Goal: Transaction & Acquisition: Book appointment/travel/reservation

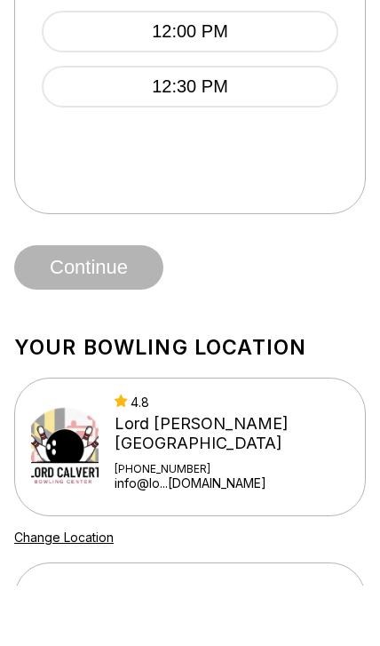
scroll to position [1502, 0]
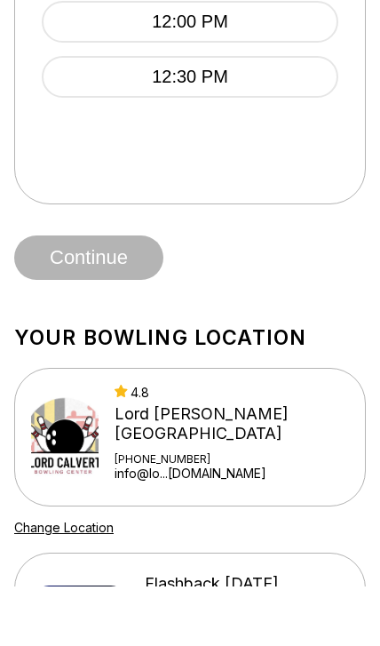
click at [246, 464] on div "Lord [PERSON_NAME][GEOGRAPHIC_DATA]" at bounding box center [232, 483] width 234 height 39
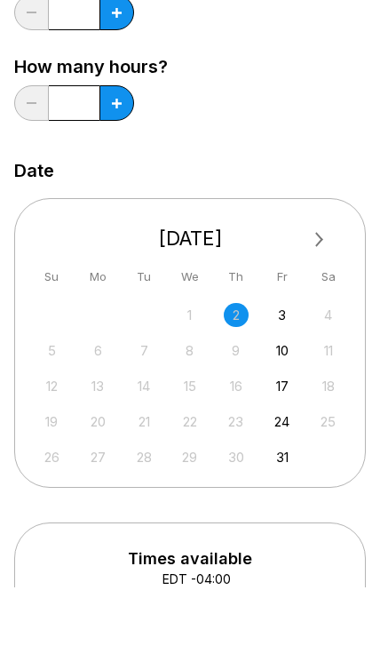
scroll to position [293, 0]
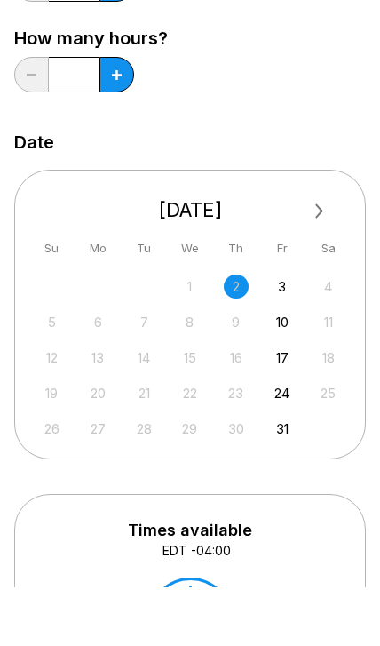
click at [190, 334] on div "1" at bounding box center [190, 346] width 24 height 24
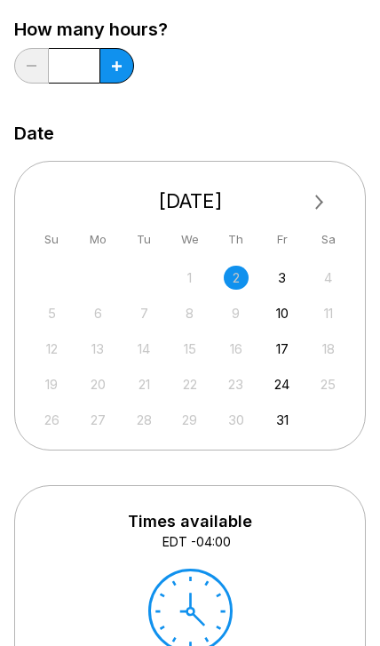
scroll to position [366, 0]
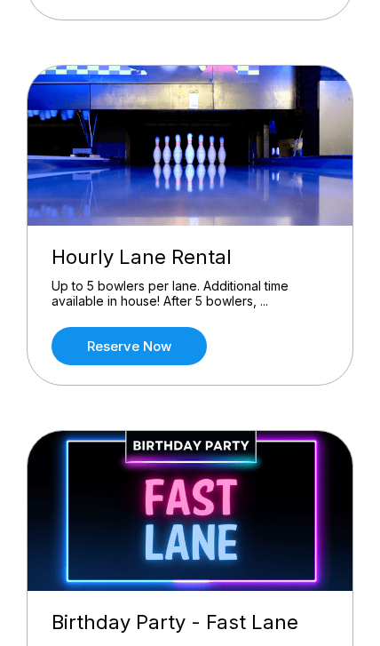
scroll to position [2042, 0]
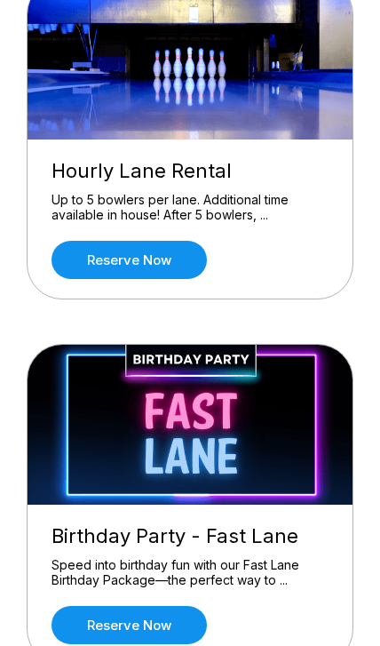
click at [189, 266] on link "Reserve now" at bounding box center [129, 260] width 155 height 38
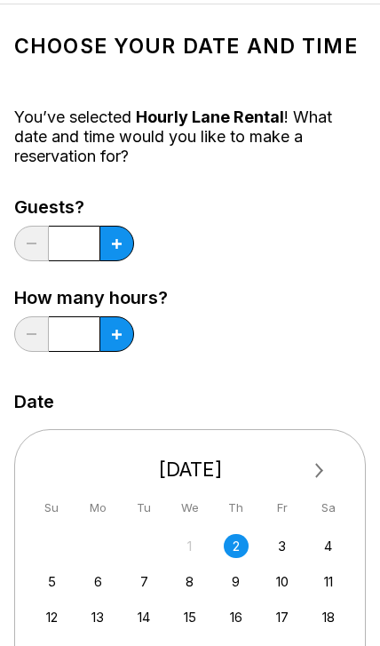
scroll to position [91, 0]
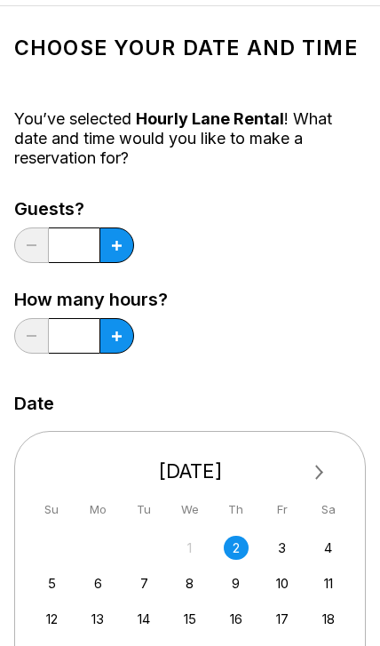
click at [250, 542] on div "28 29 30 1 2 3 4" at bounding box center [189, 547] width 305 height 27
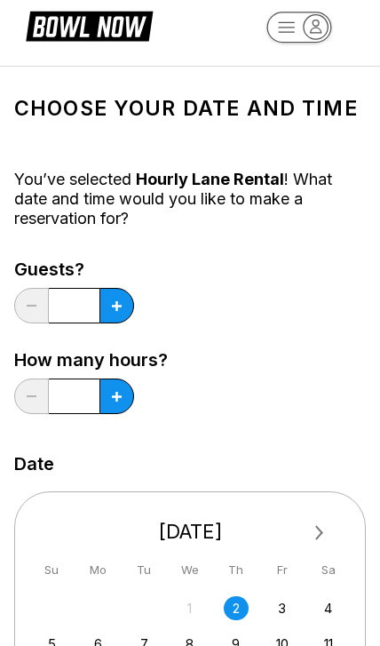
scroll to position [35, 0]
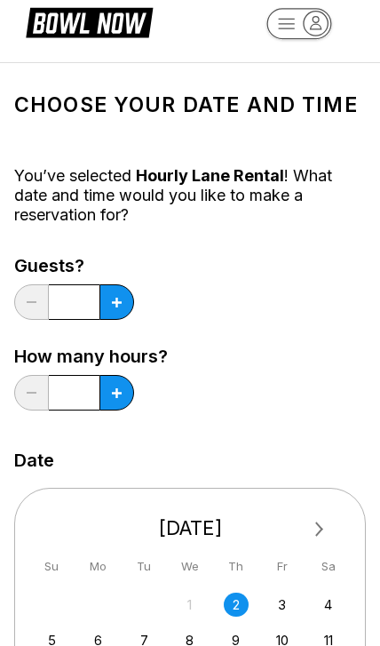
click at [110, 308] on button at bounding box center [116, 302] width 35 height 36
type input "*"
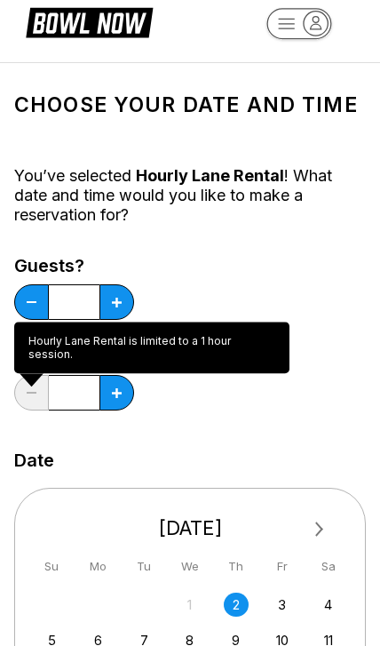
click at [305, 457] on div "Date" at bounding box center [190, 460] width 352 height 20
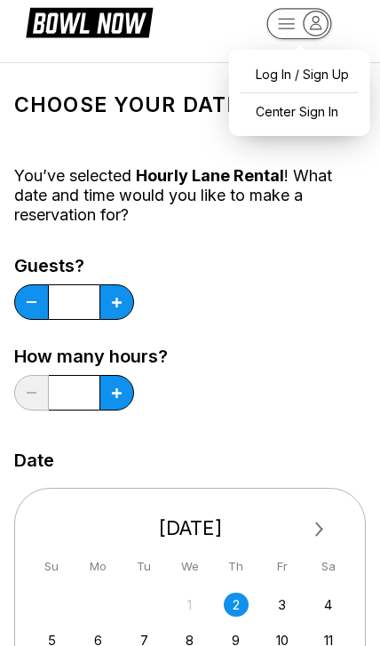
click at [258, 292] on div "Guests? * How many hours? *" at bounding box center [190, 337] width 352 height 163
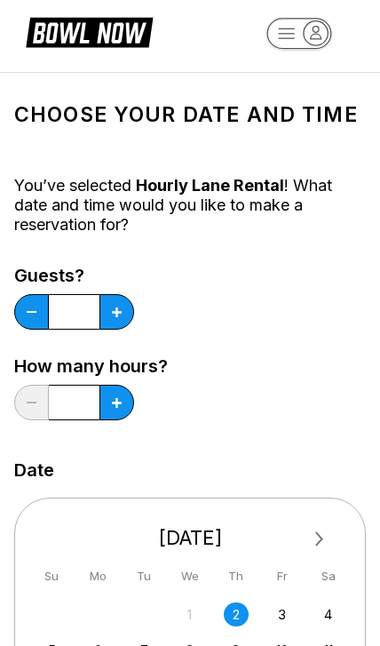
scroll to position [0, 0]
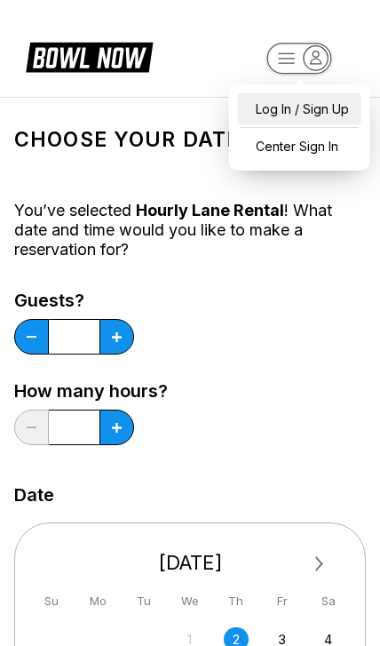
click at [337, 107] on div "Log In / Sign Up" at bounding box center [299, 108] width 123 height 31
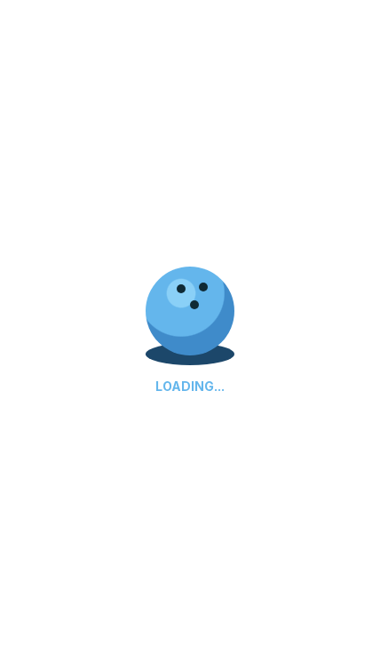
select select "**"
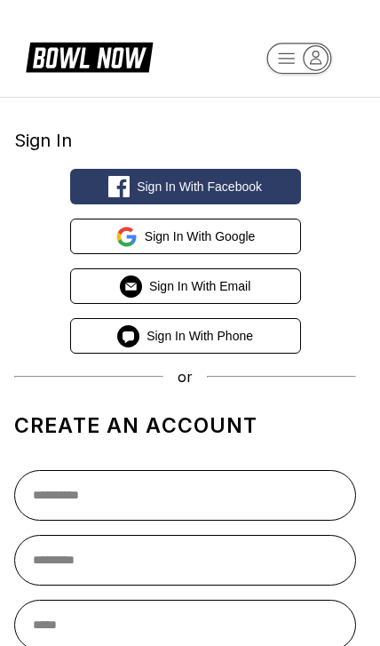
click at [264, 294] on button "Sign in with Email" at bounding box center [185, 286] width 231 height 36
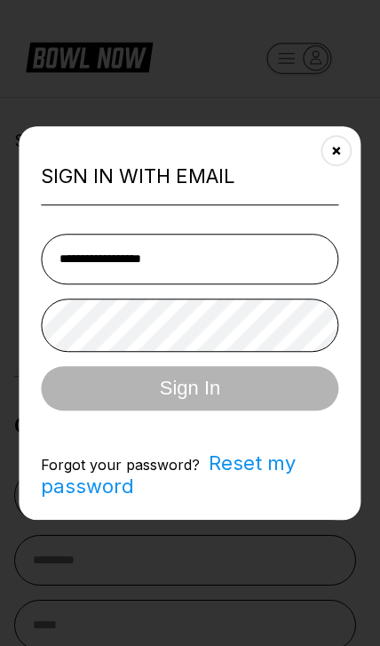
type input "**********"
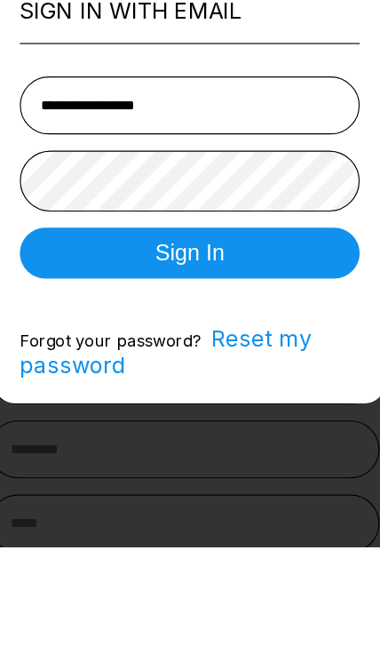
click at [257, 366] on button "Sign In" at bounding box center [189, 388] width 297 height 44
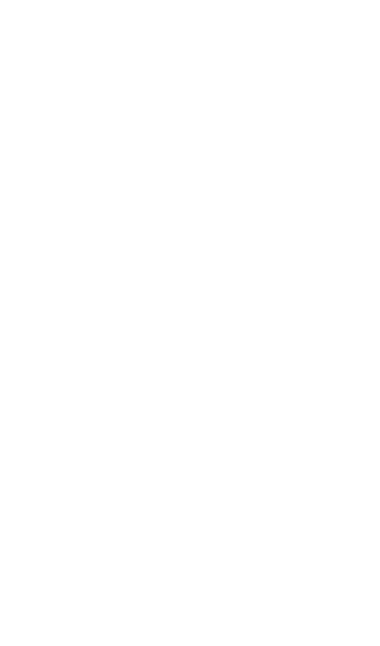
select select "**"
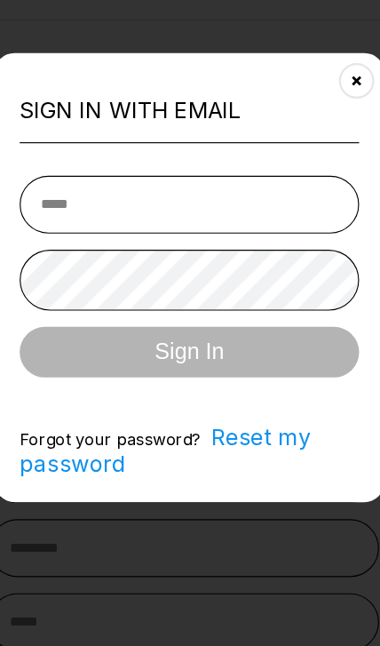
click at [329, 143] on icon "Close" at bounding box center [336, 150] width 14 height 14
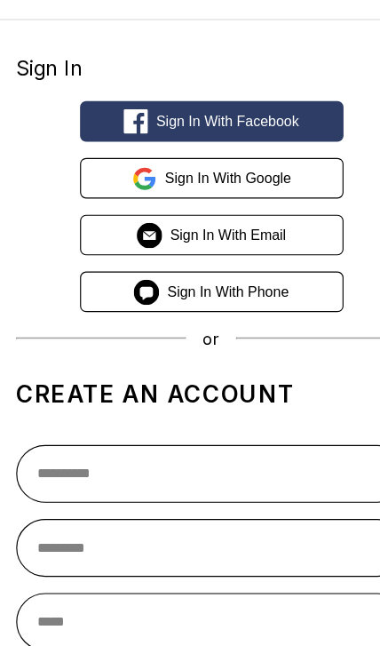
click at [239, 279] on span "Sign in with Email" at bounding box center [199, 286] width 101 height 14
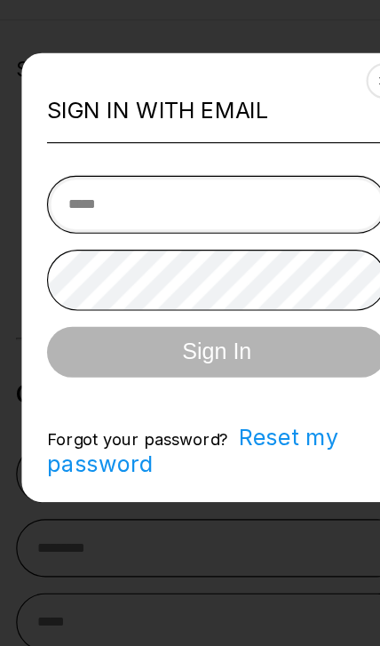
click at [229, 234] on input "email" at bounding box center [189, 259] width 297 height 51
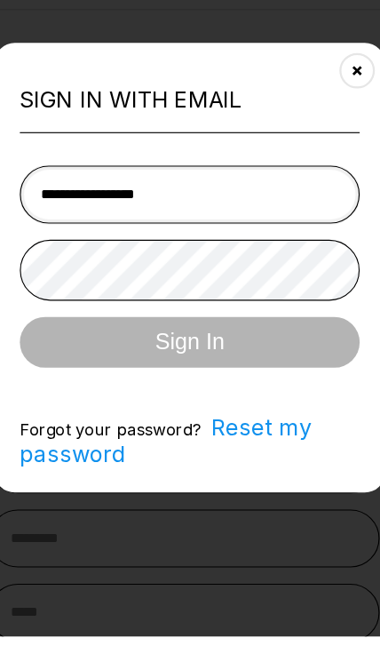
type input "**********"
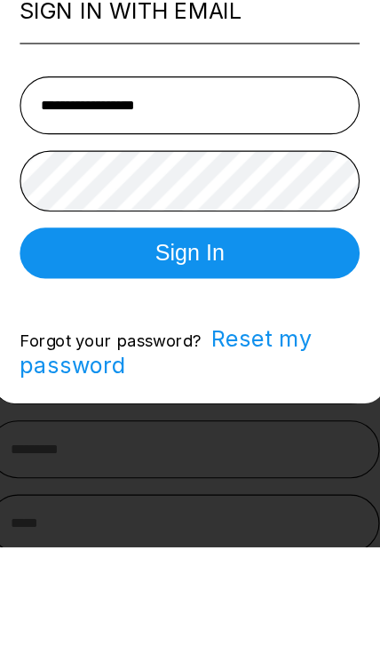
click at [237, 366] on button "Sign In" at bounding box center [189, 388] width 297 height 44
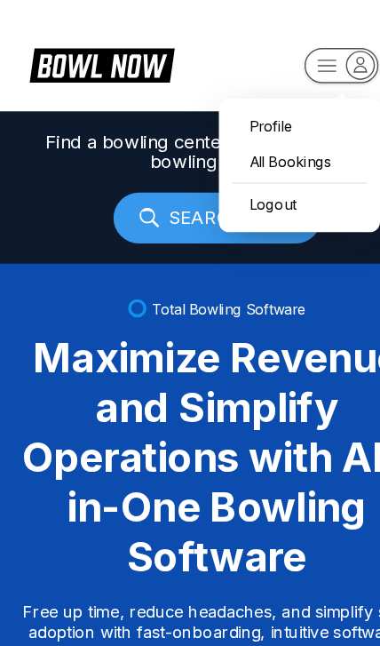
click at [226, 38] on header "Profile All Bookings Logout" at bounding box center [190, 49] width 380 height 98
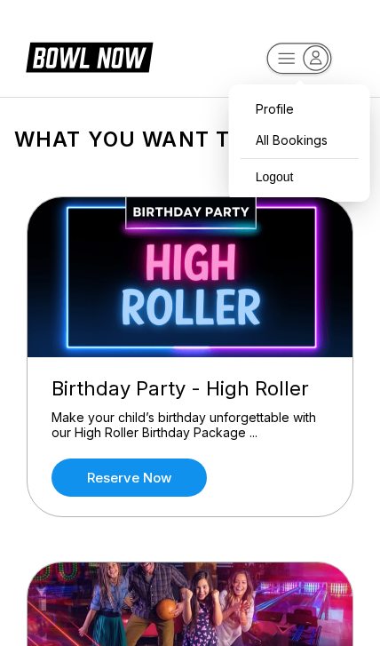
click at [183, 66] on header "Profile All Bookings Logout" at bounding box center [190, 48] width 380 height 97
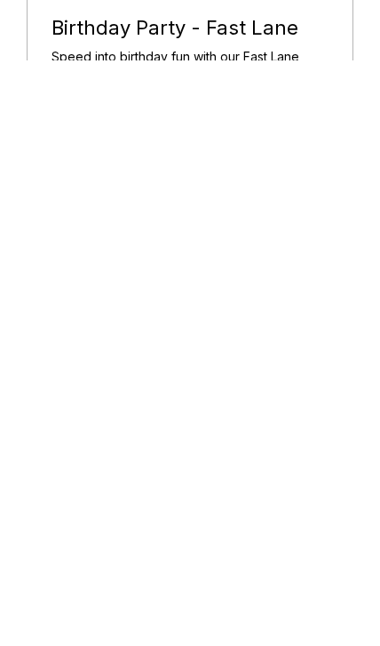
scroll to position [1945, 0]
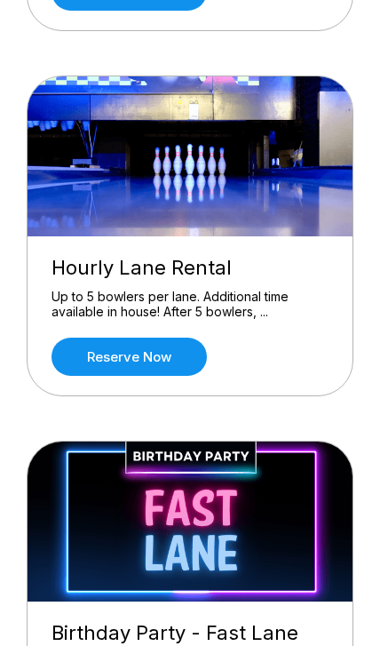
click at [86, 356] on link "Reserve now" at bounding box center [129, 356] width 155 height 38
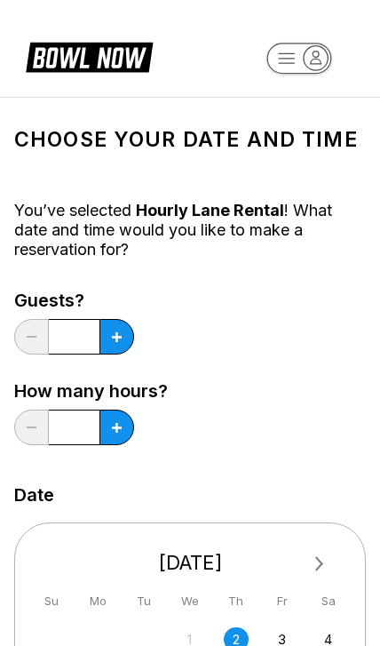
click at [122, 342] on button at bounding box center [116, 337] width 35 height 36
type input "*"
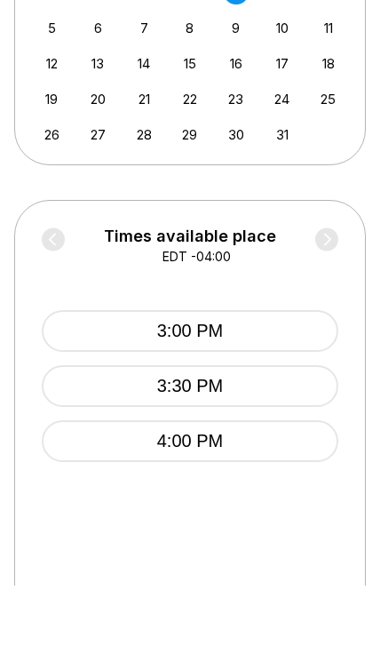
scroll to position [650, 0]
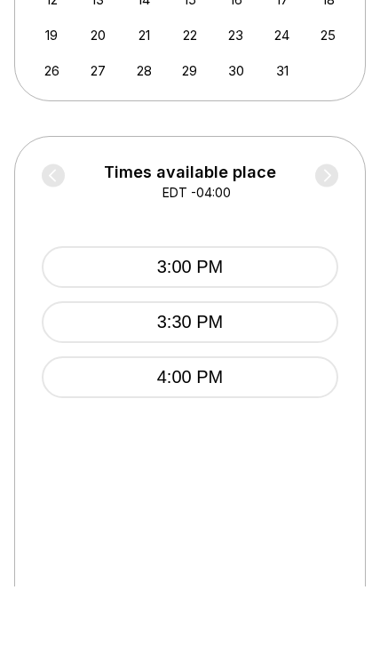
click at [272, 306] on button "3:00 PM" at bounding box center [190, 327] width 297 height 42
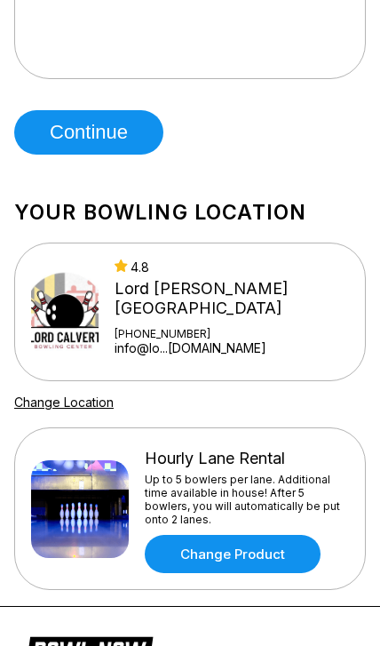
scroll to position [1338, 0]
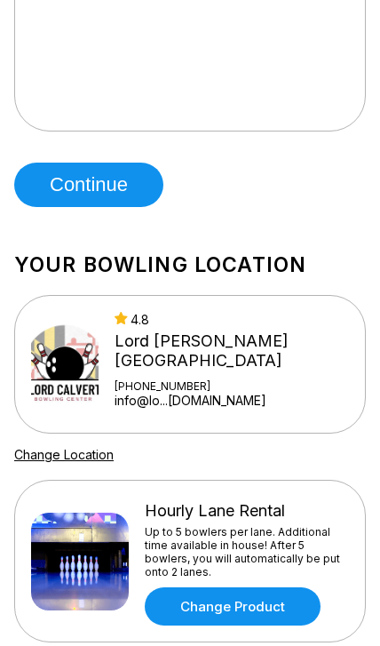
click at [123, 194] on button "Continue" at bounding box center [88, 184] width 149 height 44
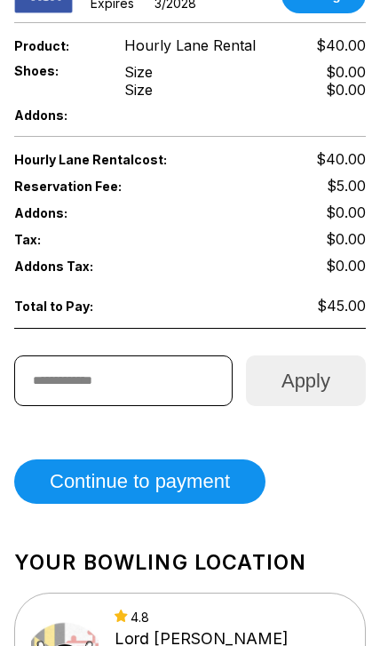
scroll to position [823, 0]
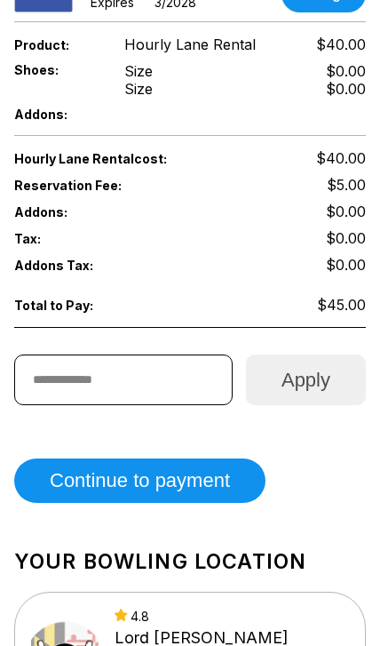
click at [84, 503] on button "Continue to payment" at bounding box center [139, 480] width 251 height 44
